Goal: Task Accomplishment & Management: Manage account settings

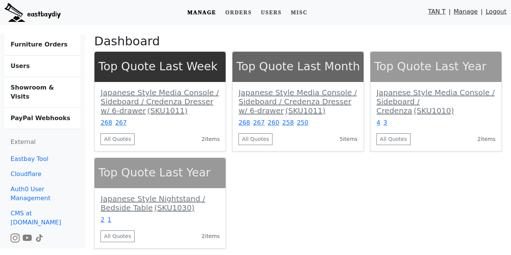
click at [20, 69] on b "Users" at bounding box center [20, 65] width 19 height 7
click at [38, 85] on b "Showroom & Visits" at bounding box center [32, 92] width 43 height 16
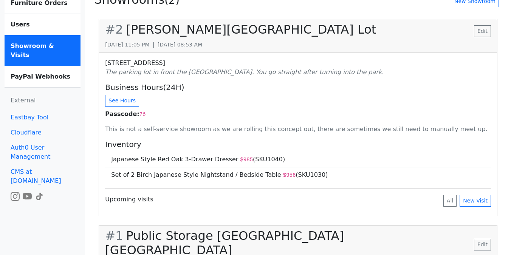
scroll to position [50, 0]
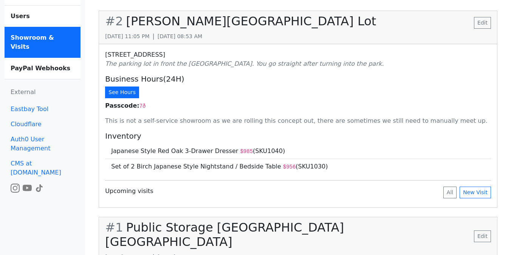
click at [124, 93] on button "See Hours" at bounding box center [122, 93] width 34 height 12
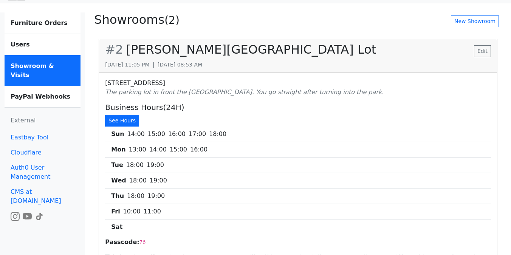
scroll to position [0, 0]
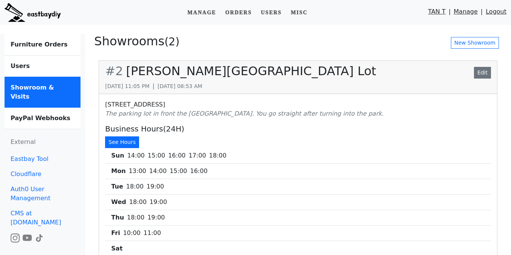
click at [478, 74] on link "Edit" at bounding box center [482, 73] width 17 height 12
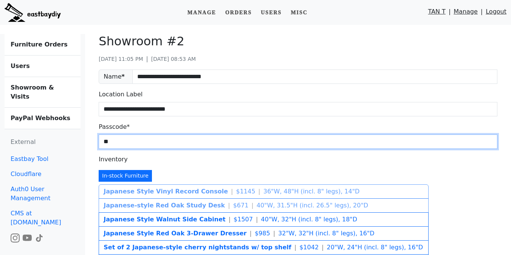
click at [160, 146] on input "**" at bounding box center [298, 142] width 399 height 14
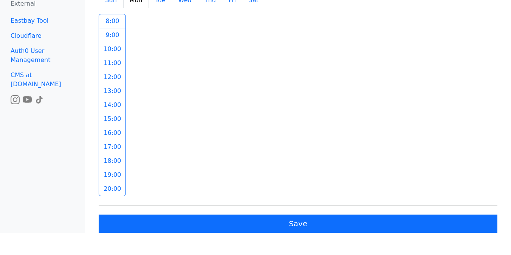
scroll to position [582, 0]
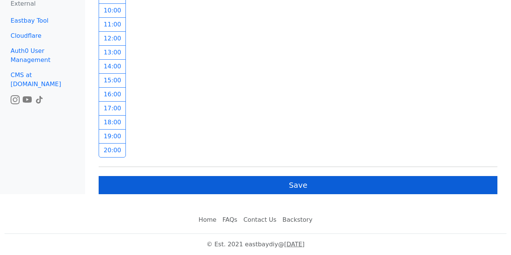
type input "***"
click at [197, 191] on button "Save" at bounding box center [298, 185] width 399 height 18
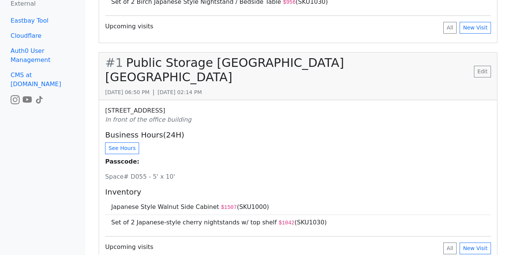
scroll to position [225, 0]
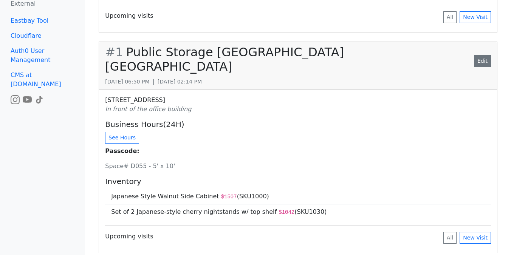
click at [484, 57] on link "Edit" at bounding box center [482, 61] width 17 height 12
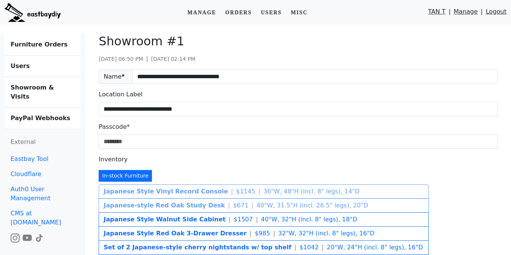
scroll to position [7, 0]
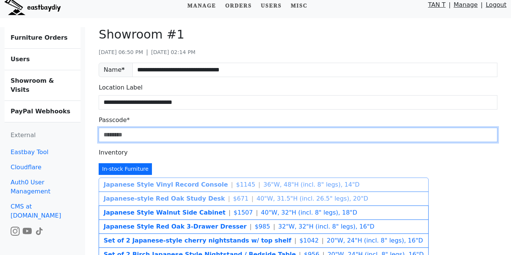
click at [152, 138] on input "Passcode*" at bounding box center [298, 135] width 399 height 14
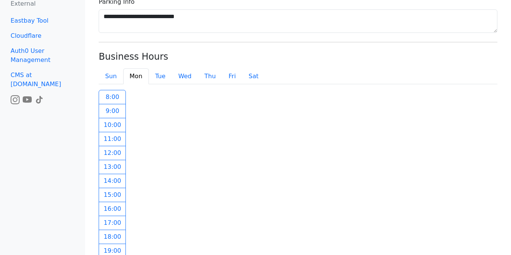
scroll to position [582, 0]
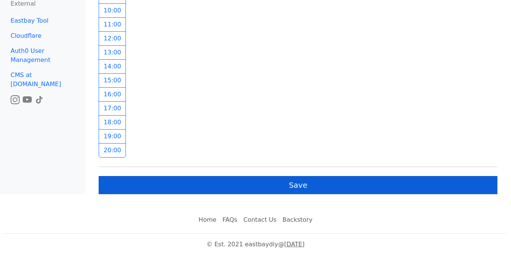
type input "********"
click at [181, 188] on button "Save" at bounding box center [298, 185] width 399 height 18
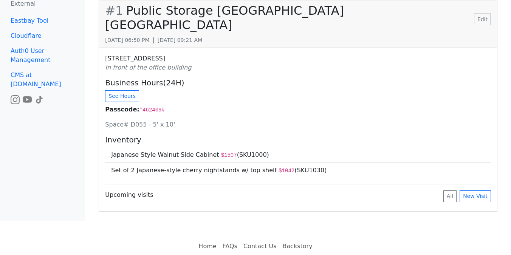
scroll to position [270, 0]
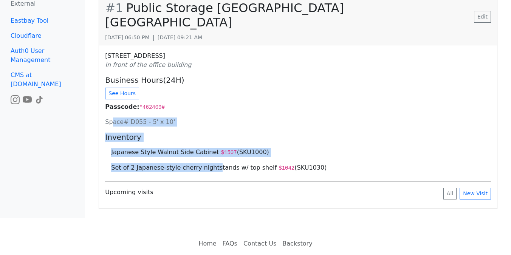
drag, startPoint x: 114, startPoint y: 110, endPoint x: 214, endPoint y: 158, distance: 111.8
click at [214, 158] on div "[STREET_ADDRESS] In front of the office building Business Hours(24H) See Hours …" at bounding box center [298, 126] width 398 height 163
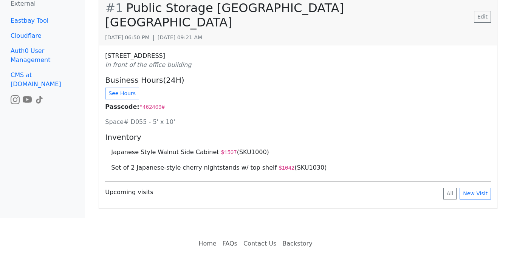
click at [207, 118] on p "Space# D055 - 5' x 10'" at bounding box center [298, 122] width 386 height 9
drag, startPoint x: 121, startPoint y: 105, endPoint x: 236, endPoint y: 121, distance: 115.6
click at [236, 121] on div "[STREET_ADDRESS] In front of the office building Business Hours(24H) See Hours …" at bounding box center [298, 126] width 398 height 163
click at [234, 117] on div "[STREET_ADDRESS] In front of the office building Business Hours(24H) See Hours …" at bounding box center [298, 126] width 398 height 163
drag, startPoint x: 106, startPoint y: 108, endPoint x: 198, endPoint y: 108, distance: 92.2
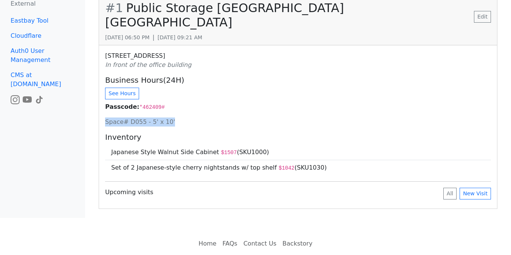
click at [198, 118] on p "Space# D055 - 5' x 10'" at bounding box center [298, 122] width 386 height 9
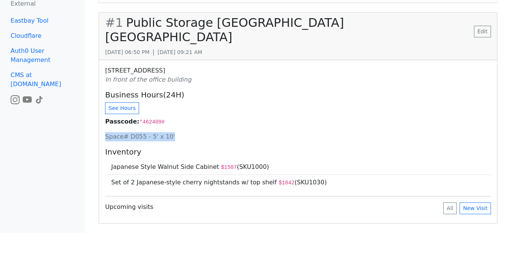
scroll to position [245, 0]
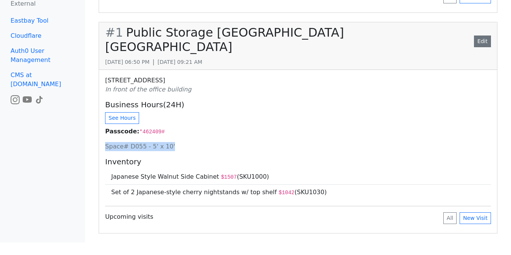
click at [479, 36] on link "Edit" at bounding box center [482, 42] width 17 height 12
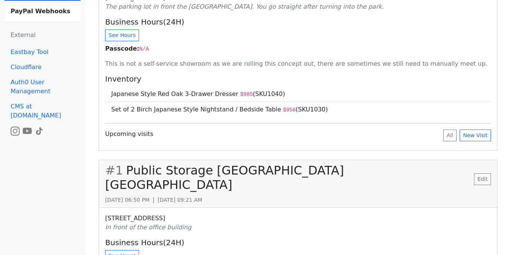
scroll to position [95, 0]
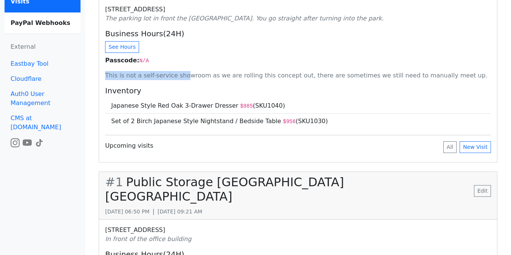
drag, startPoint x: 107, startPoint y: 76, endPoint x: 185, endPoint y: 77, distance: 78.3
click at [185, 77] on p "This is not a self-service showroom as we are rolling this concept out, there a…" at bounding box center [298, 75] width 386 height 9
click at [181, 77] on p "This is not a self-service showroom as we are rolling this concept out, there a…" at bounding box center [298, 75] width 386 height 9
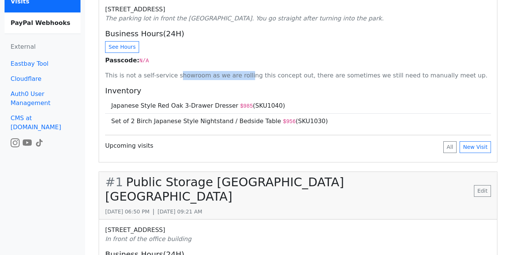
drag, startPoint x: 175, startPoint y: 77, endPoint x: 247, endPoint y: 77, distance: 71.8
click at [247, 77] on p "This is not a self-service showroom as we are rolling this concept out, there a…" at bounding box center [298, 75] width 386 height 9
click at [235, 77] on p "This is not a self-service showroom as we are rolling this concept out, there a…" at bounding box center [298, 75] width 386 height 9
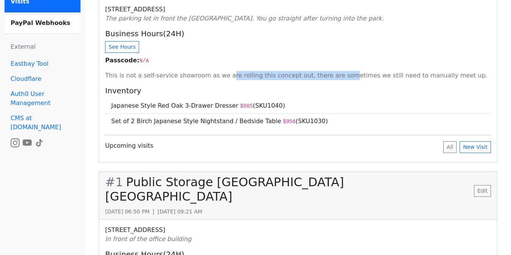
drag, startPoint x: 223, startPoint y: 77, endPoint x: 336, endPoint y: 77, distance: 113.0
click at [336, 77] on p "This is not a self-service showroom as we are rolling this concept out, there a…" at bounding box center [298, 75] width 386 height 9
click at [304, 78] on p "This is not a self-service showroom as we are rolling this concept out, there a…" at bounding box center [298, 75] width 386 height 9
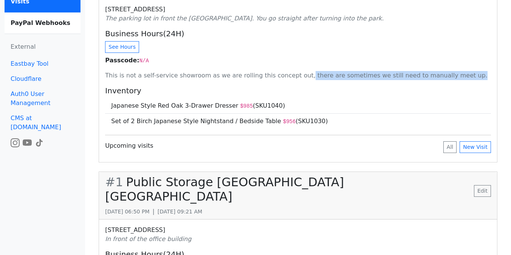
drag, startPoint x: 295, startPoint y: 75, endPoint x: 460, endPoint y: 75, distance: 164.8
click at [460, 75] on p "This is not a self-service showroom as we are rolling this concept out, there a…" at bounding box center [298, 75] width 386 height 9
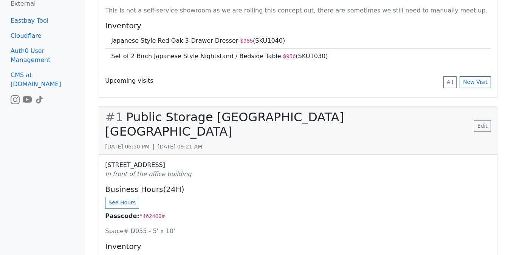
scroll to position [197, 0]
